Goal: Check status: Check status

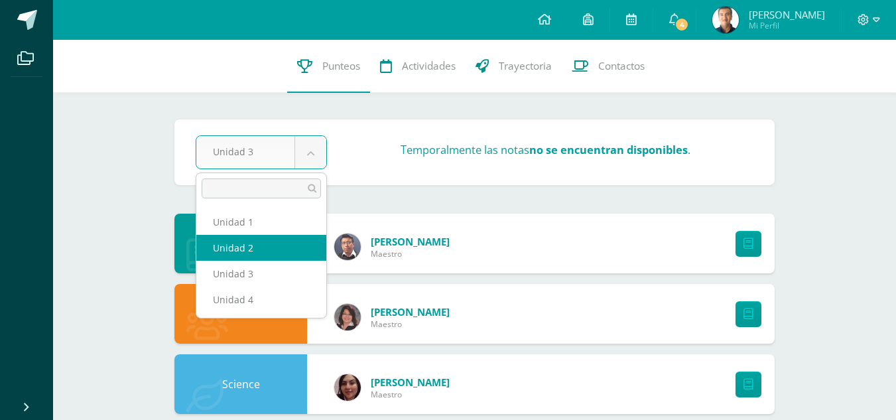
select select "Unidad 2"
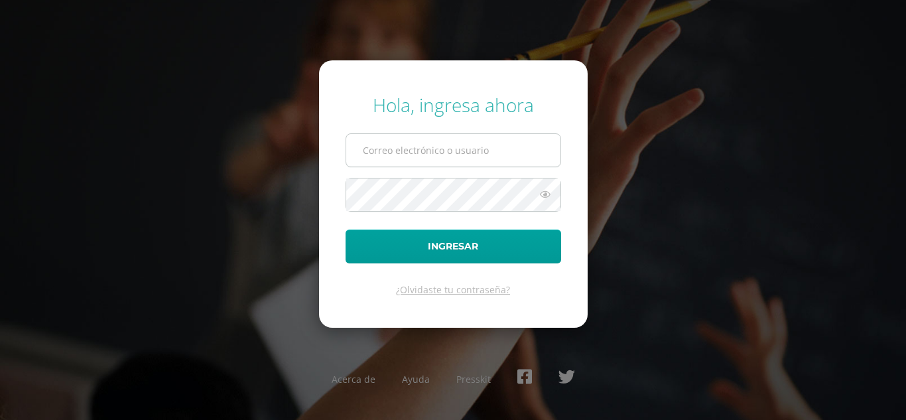
click at [423, 150] on input "text" at bounding box center [453, 150] width 214 height 32
type input "alvaro.alemanl@gmail.com"
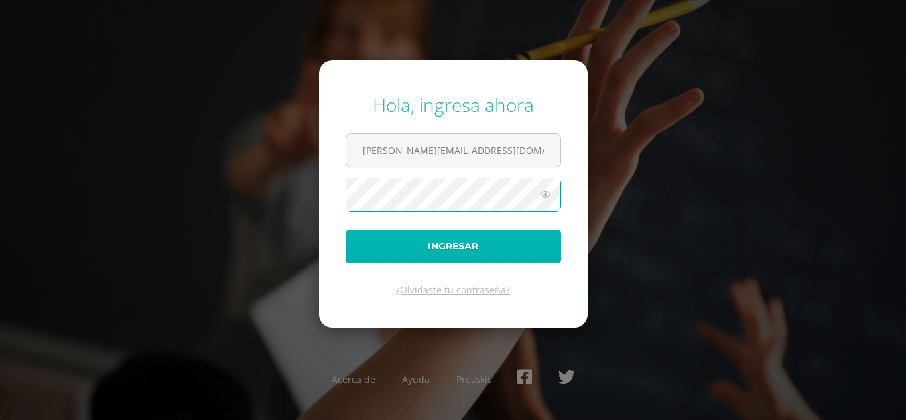
click at [387, 254] on button "Ingresar" at bounding box center [452, 246] width 215 height 34
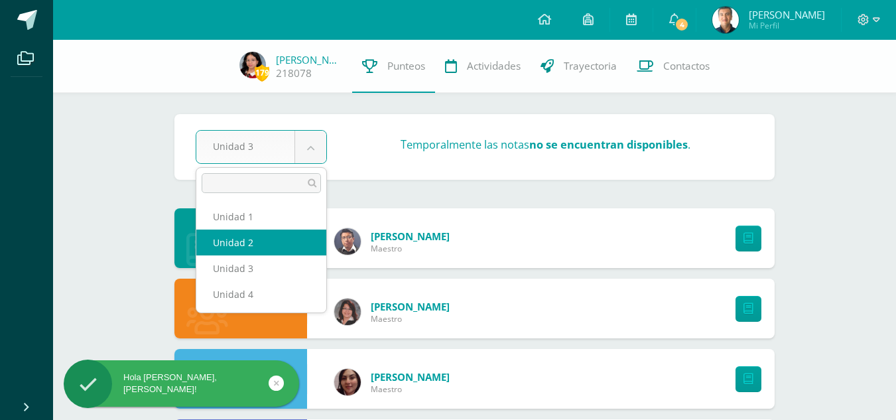
select select "Unidad 2"
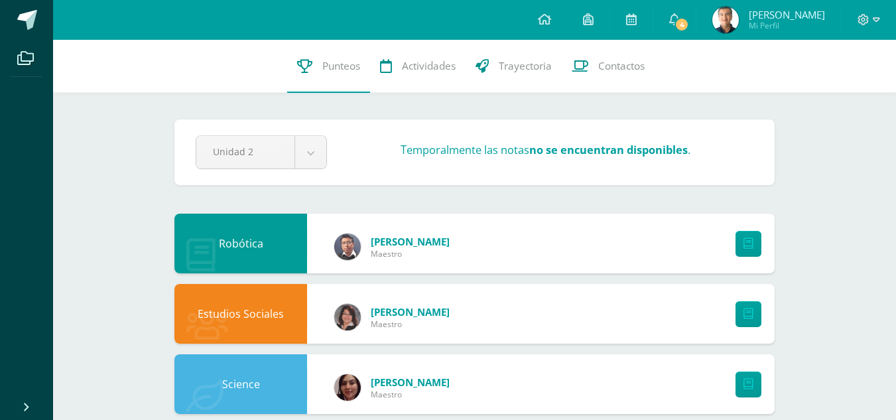
click at [548, 151] on strong "no se encuentran disponibles" at bounding box center [608, 150] width 158 height 15
click at [573, 151] on strong "no se encuentran disponibles" at bounding box center [608, 150] width 158 height 15
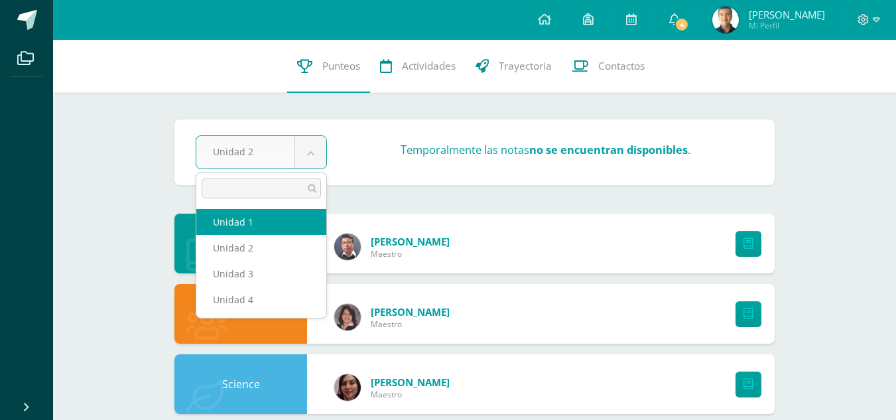
select select "Unidad 1"
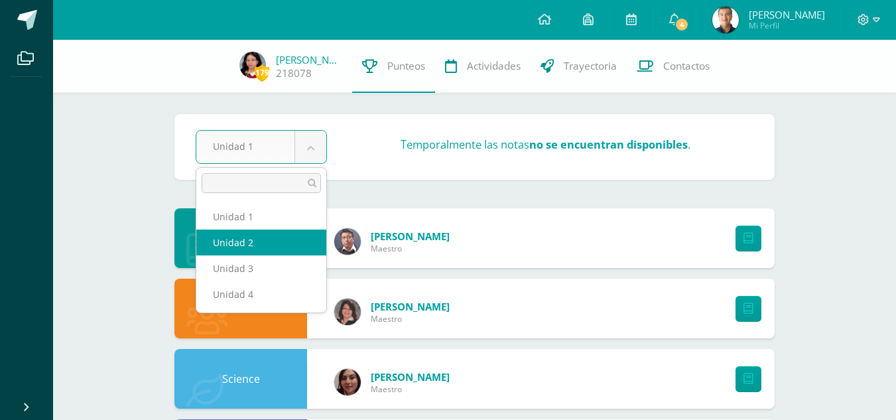
select select "Unidad 2"
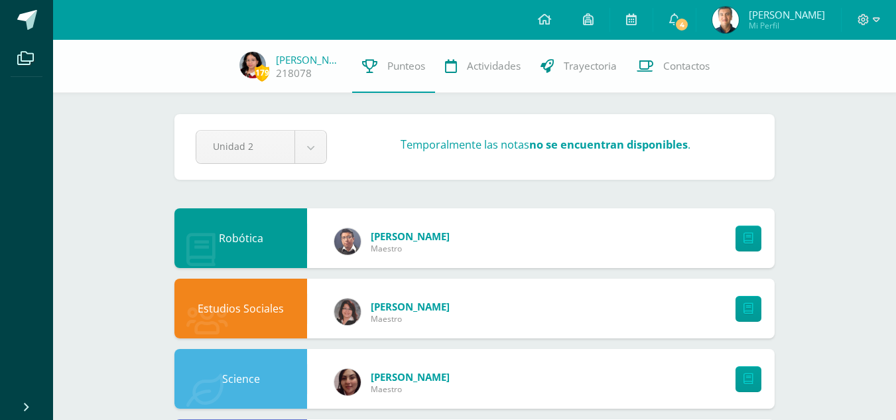
click at [297, 73] on link "218078" at bounding box center [294, 73] width 36 height 14
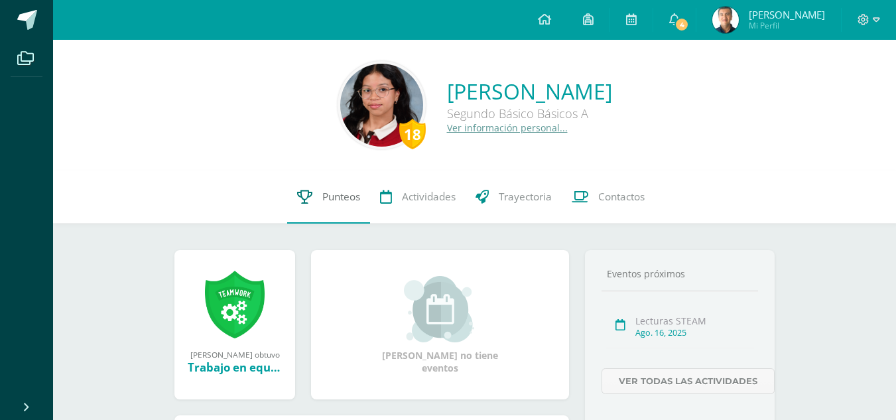
click at [346, 196] on span "Punteos" at bounding box center [341, 197] width 38 height 14
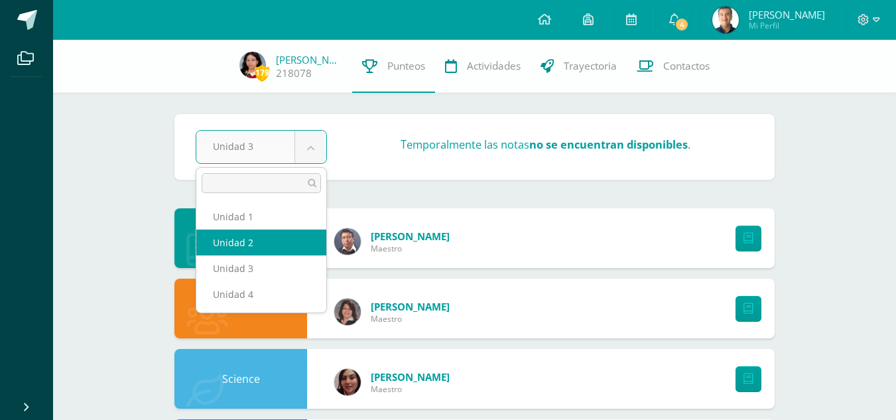
select select "Unidad 2"
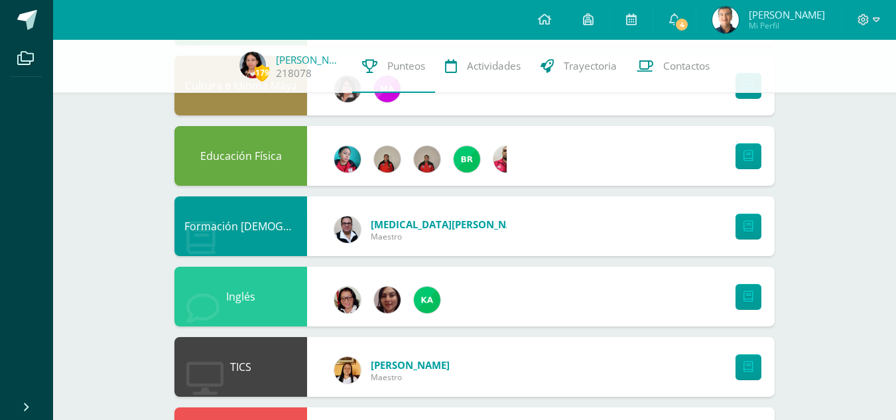
scroll to position [796, 0]
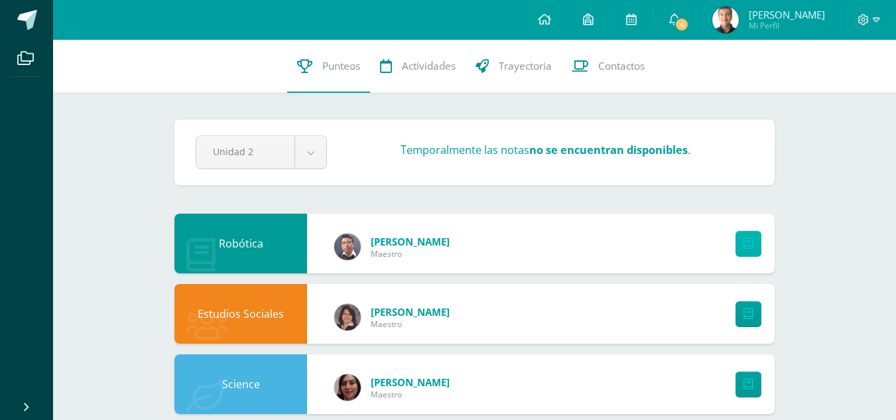
click at [739, 245] on link at bounding box center [748, 244] width 26 height 26
click at [500, 152] on h3 "Temporalmente las notas no se encuentran disponibles ." at bounding box center [545, 150] width 290 height 15
click at [534, 152] on strong "no se encuentran disponibles" at bounding box center [608, 150] width 158 height 15
click at [552, 152] on strong "no se encuentran disponibles" at bounding box center [608, 150] width 158 height 15
click at [557, 151] on strong "no se encuentran disponibles" at bounding box center [608, 150] width 158 height 15
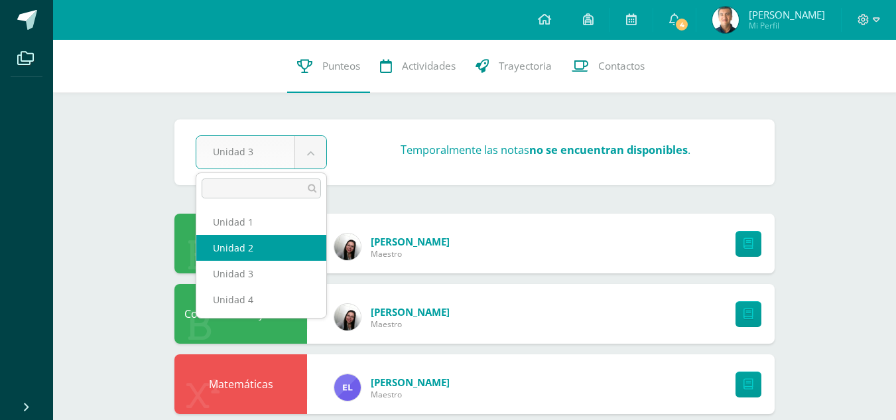
select select "Unidad 2"
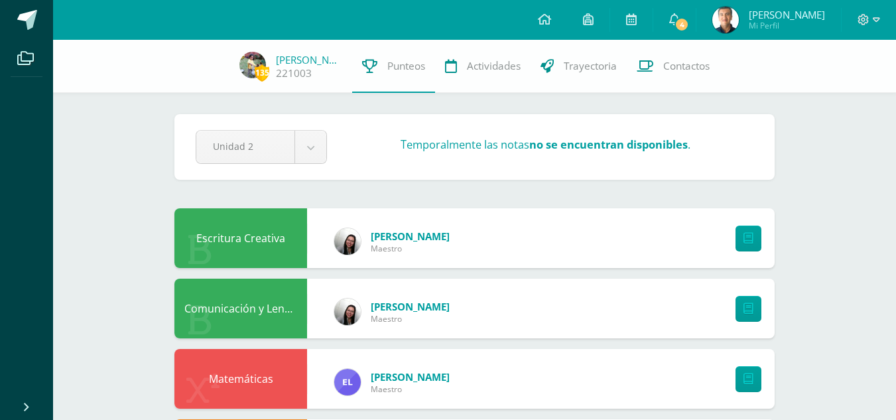
click at [577, 149] on strong "no se encuentran disponibles" at bounding box center [608, 144] width 158 height 15
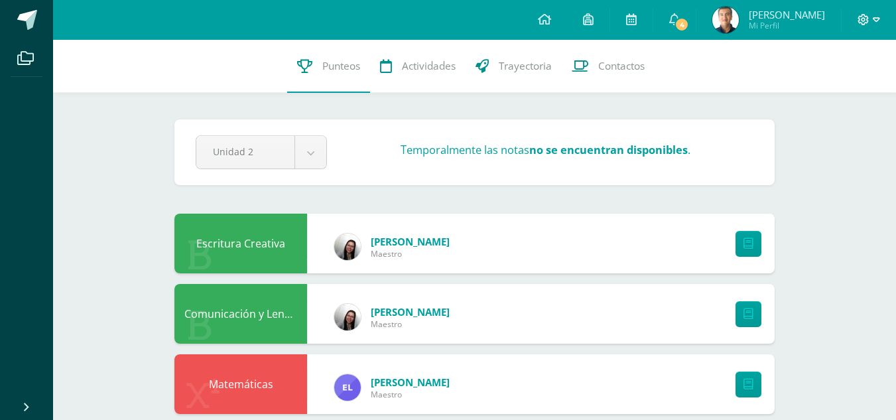
click at [875, 19] on icon at bounding box center [876, 20] width 7 height 12
click at [829, 86] on span "Cerrar sesión" at bounding box center [835, 90] width 60 height 13
